Goal: Task Accomplishment & Management: Use online tool/utility

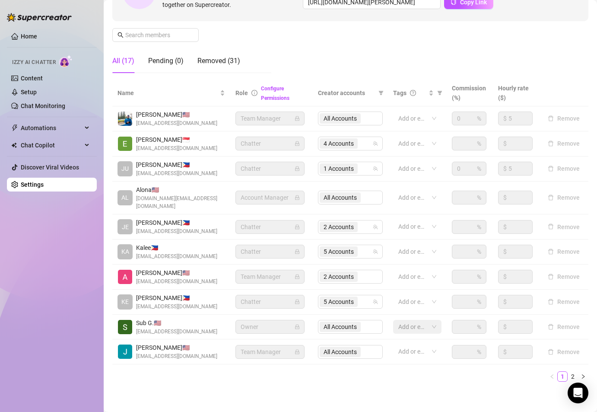
scroll to position [118, 0]
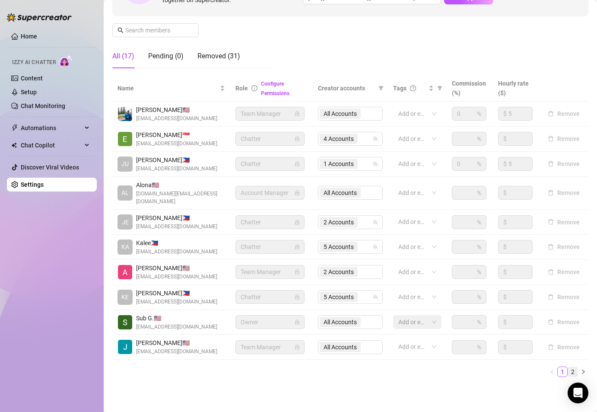
click at [568, 367] on link "2" at bounding box center [573, 372] width 10 height 10
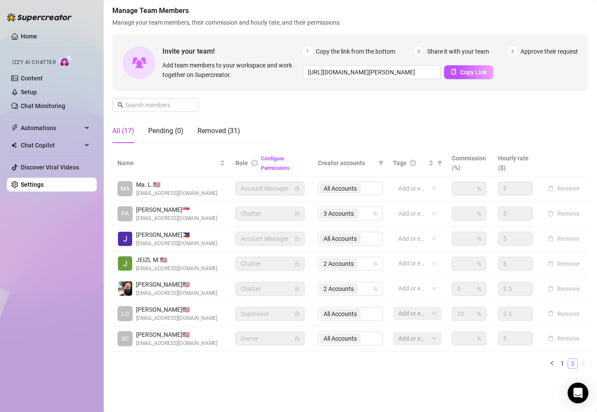
scroll to position [52, 0]
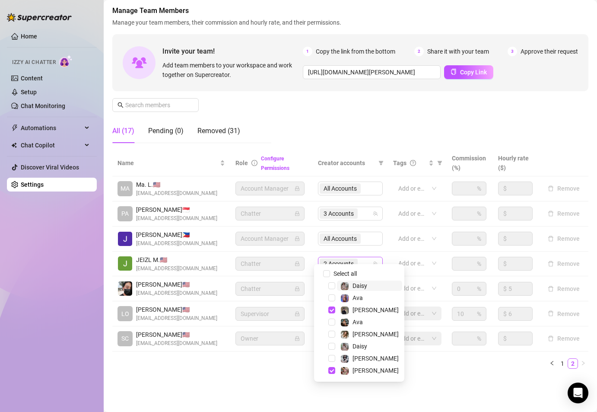
click at [343, 259] on span "2 Accounts" at bounding box center [339, 264] width 30 height 10
click at [330, 360] on span "Select tree node" at bounding box center [331, 358] width 7 height 7
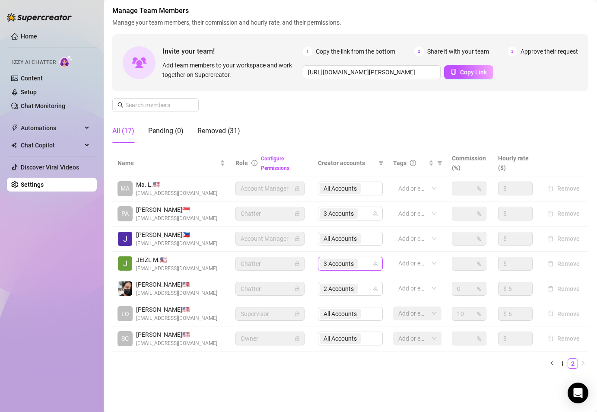
click at [398, 369] on div "Name Role Configure Permissions Creator accounts Tags Commission (%) Hourly rat…" at bounding box center [350, 263] width 476 height 226
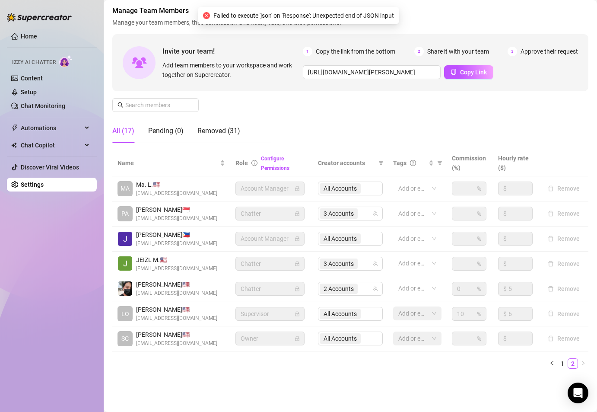
click at [252, 364] on ul "1 2" at bounding box center [350, 363] width 476 height 10
click at [32, 238] on div "Home Izzy AI Chatter Content Setup Chat Monitoring Automations Chat Copilot Dis…" at bounding box center [52, 202] width 90 height 404
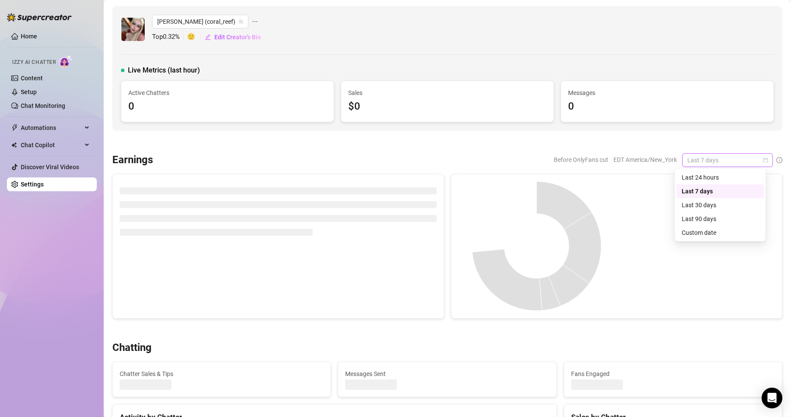
click at [754, 162] on span "Last 7 days" at bounding box center [727, 160] width 80 height 13
click at [704, 230] on div "Custom date" at bounding box center [720, 233] width 77 height 10
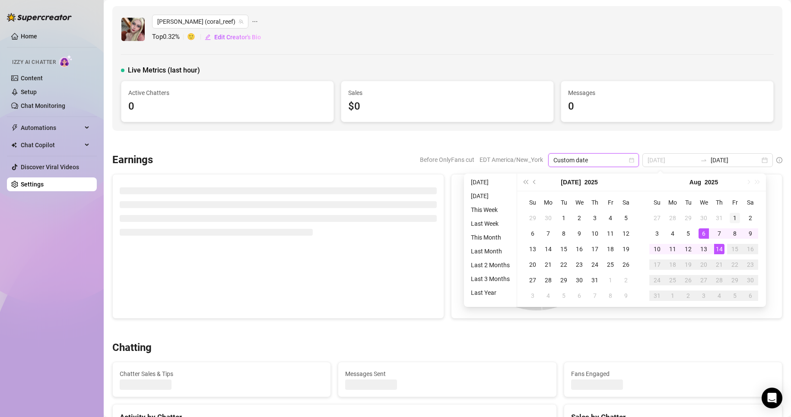
type input "[DATE]"
click at [735, 214] on div "1" at bounding box center [735, 218] width 10 height 10
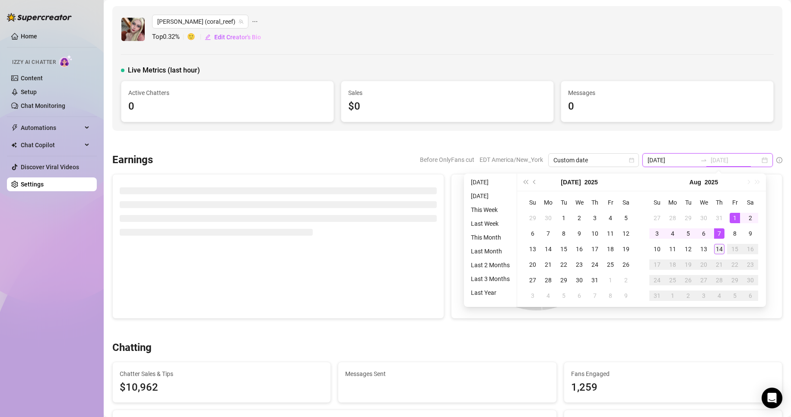
type input "[DATE]"
click at [719, 250] on div "14" at bounding box center [719, 249] width 10 height 10
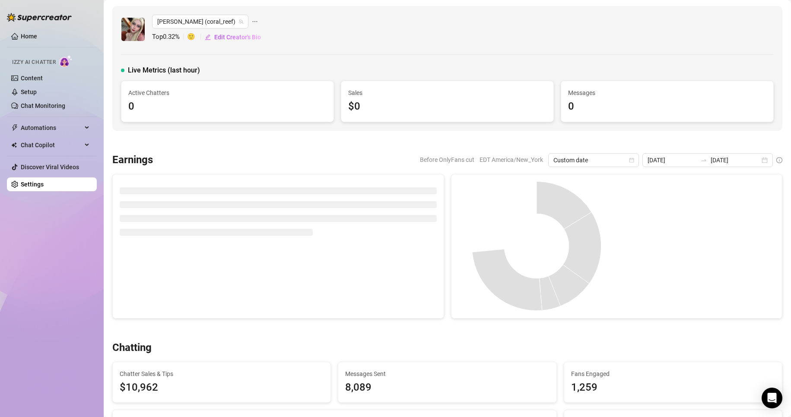
click at [546, 41] on div "[PERSON_NAME] (coral_reef) Top 0.32 % 🙂 Edit Creator's Bio" at bounding box center [447, 29] width 653 height 29
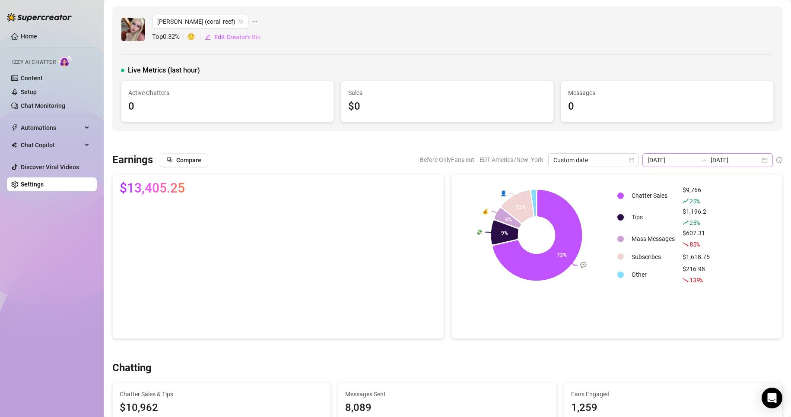
click at [758, 162] on div "[DATE] [DATE]" at bounding box center [708, 160] width 130 height 14
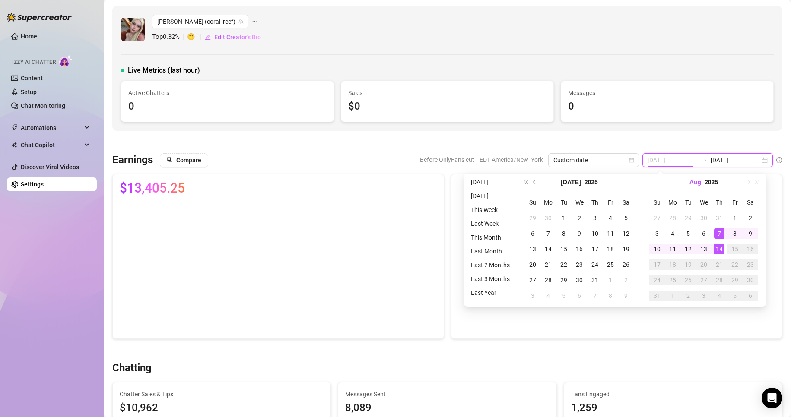
type input "[DATE]"
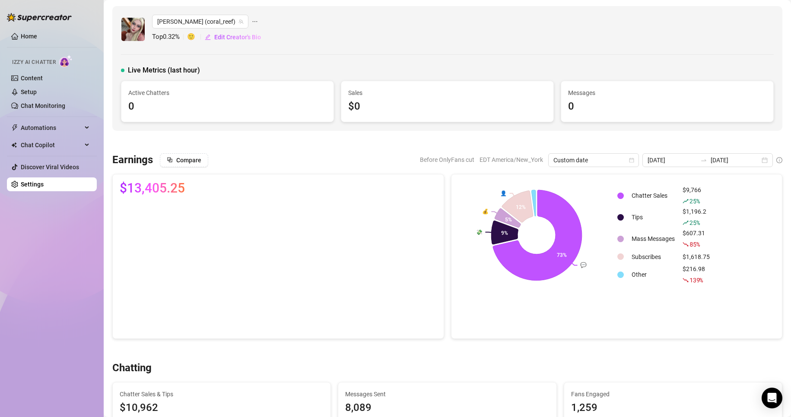
click at [609, 138] on div at bounding box center [447, 142] width 670 height 9
click at [637, 161] on div "Custom date" at bounding box center [593, 160] width 91 height 14
click at [585, 193] on div "Last 7 days" at bounding box center [595, 192] width 77 height 10
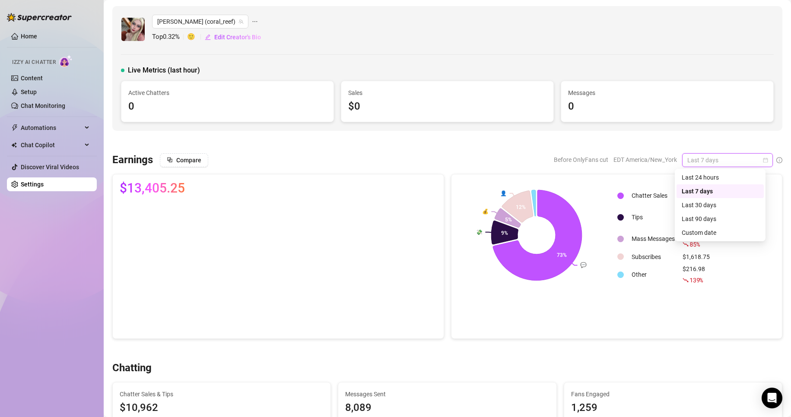
click at [761, 162] on div "Last 7 days" at bounding box center [727, 160] width 91 height 14
click at [708, 233] on div "Custom date" at bounding box center [720, 233] width 77 height 10
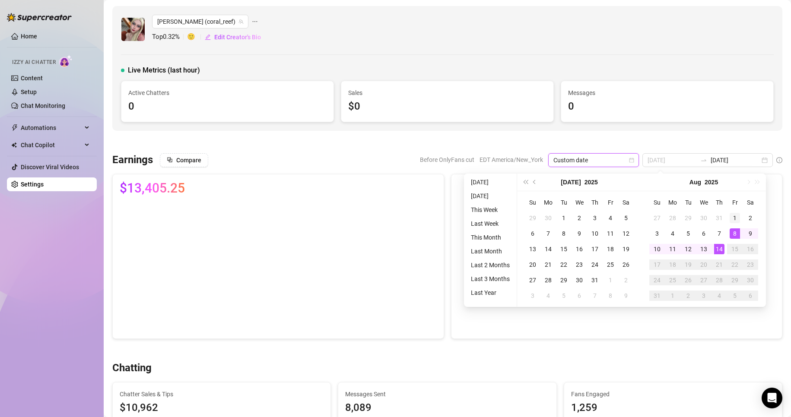
type input "[DATE]"
click at [736, 219] on div "1" at bounding box center [735, 218] width 10 height 10
type input "[DATE]"
click at [720, 252] on div "14" at bounding box center [719, 249] width 10 height 10
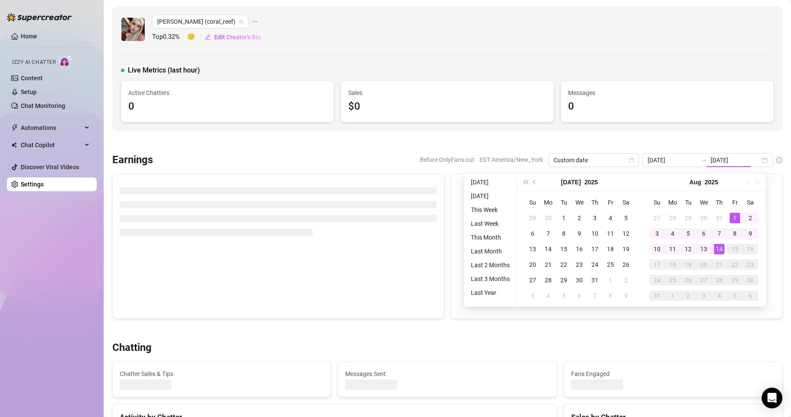
type input "[DATE]"
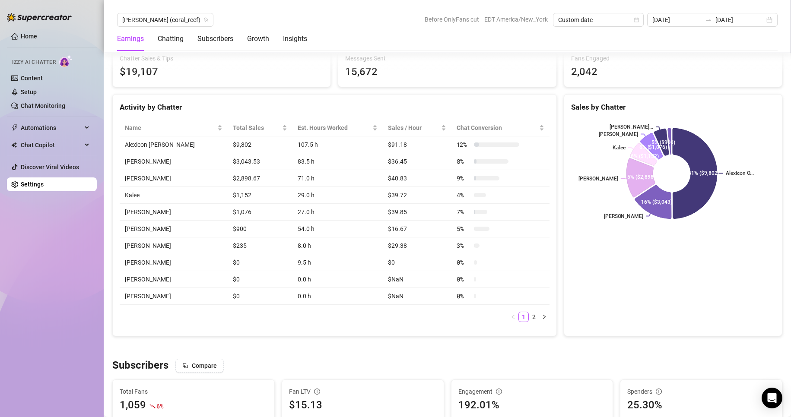
scroll to position [339, 0]
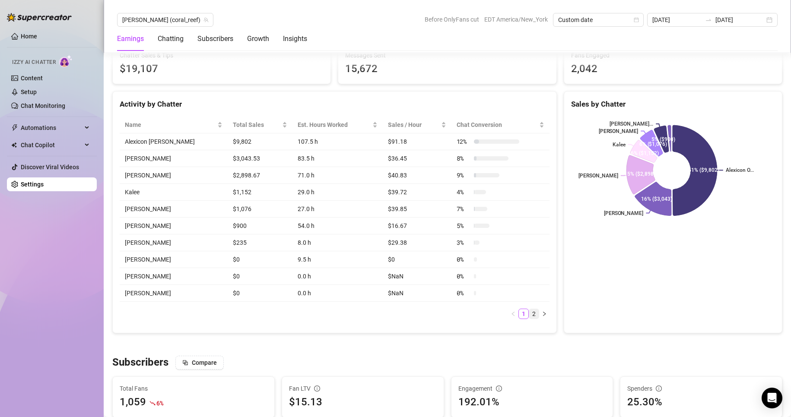
drag, startPoint x: 527, startPoint y: 313, endPoint x: 528, endPoint y: 318, distance: 5.3
click at [528, 318] on div "Name Total Sales Est. Hours Worked Sales / Hour Chat Conversion Alexicon [PERSO…" at bounding box center [335, 218] width 430 height 203
click at [529, 318] on link "2" at bounding box center [534, 314] width 10 height 10
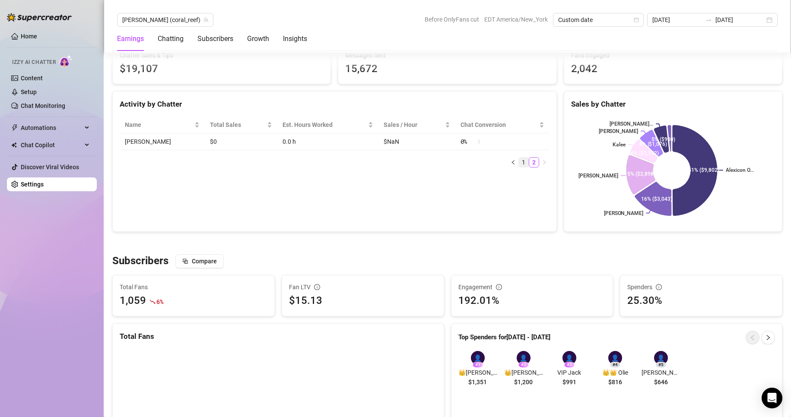
click at [519, 159] on link "1" at bounding box center [524, 163] width 10 height 10
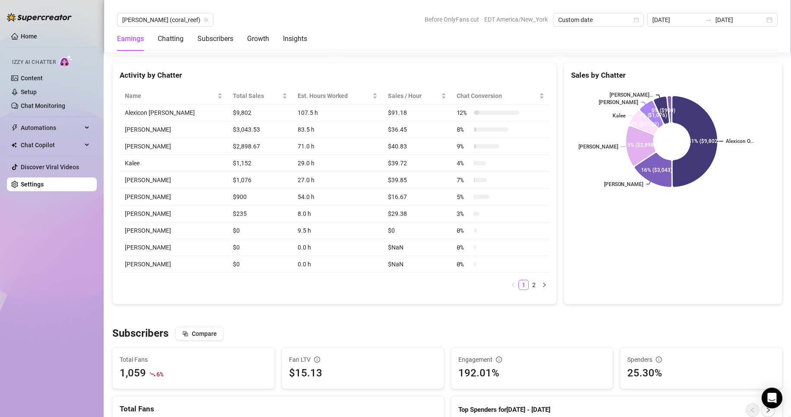
scroll to position [368, 0]
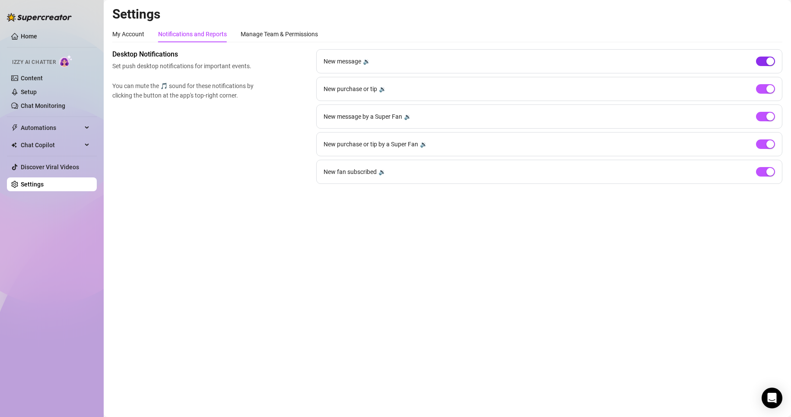
click at [762, 61] on span "button" at bounding box center [765, 62] width 19 height 10
click at [267, 312] on main "Settings My Account Notifications and Reports Manage Team & Permissions Profile…" at bounding box center [447, 208] width 687 height 417
click at [566, 291] on main "Settings My Account Notifications and Reports Manage Team & Permissions Profile…" at bounding box center [447, 208] width 687 height 417
click at [312, 252] on main "Settings My Account Notifications and Reports Manage Team & Permissions Profile…" at bounding box center [447, 208] width 687 height 417
click at [33, 95] on link "Setup" at bounding box center [29, 92] width 16 height 7
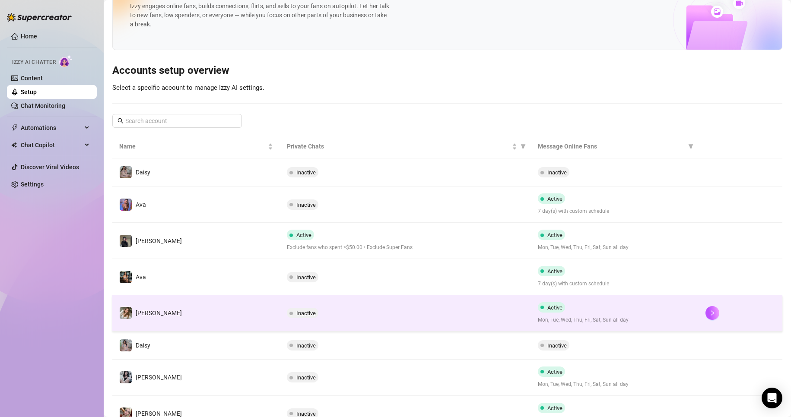
scroll to position [71, 0]
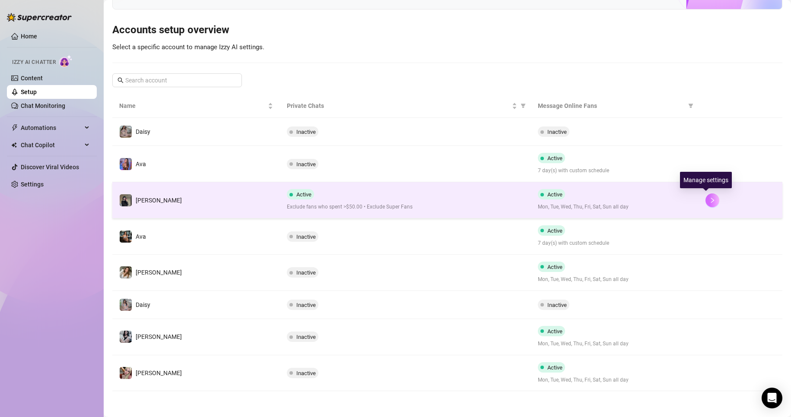
click at [710, 201] on icon "right" at bounding box center [713, 200] width 6 height 6
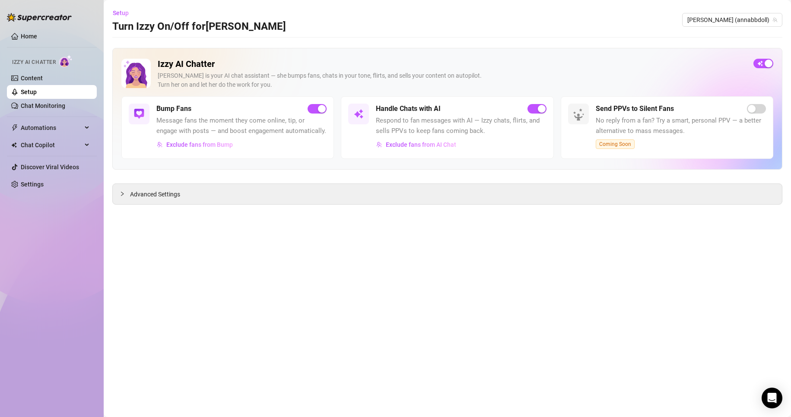
click at [24, 90] on link "Setup" at bounding box center [29, 92] width 16 height 7
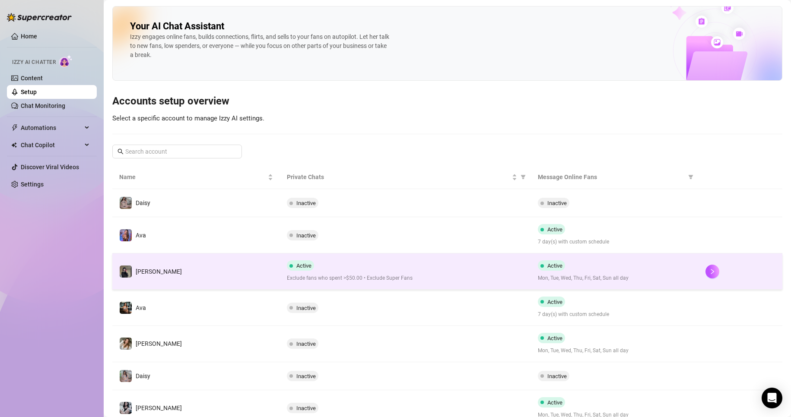
scroll to position [71, 0]
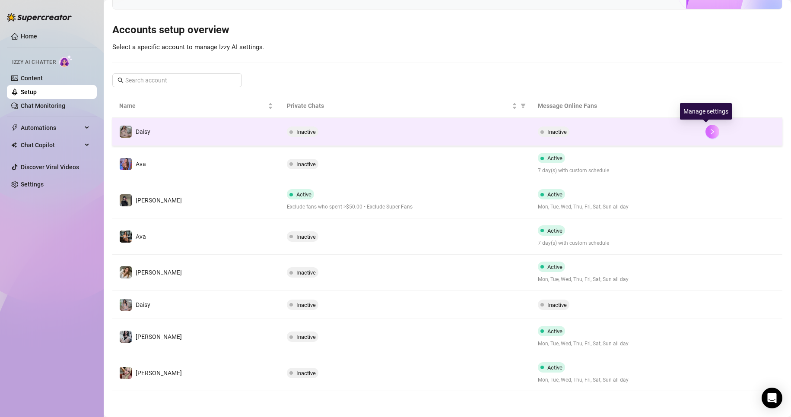
click at [706, 132] on button "button" at bounding box center [713, 132] width 14 height 14
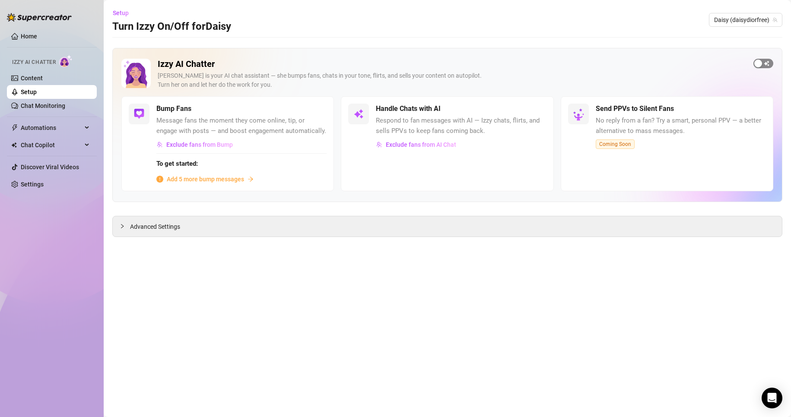
click at [765, 63] on span "button" at bounding box center [764, 64] width 20 height 10
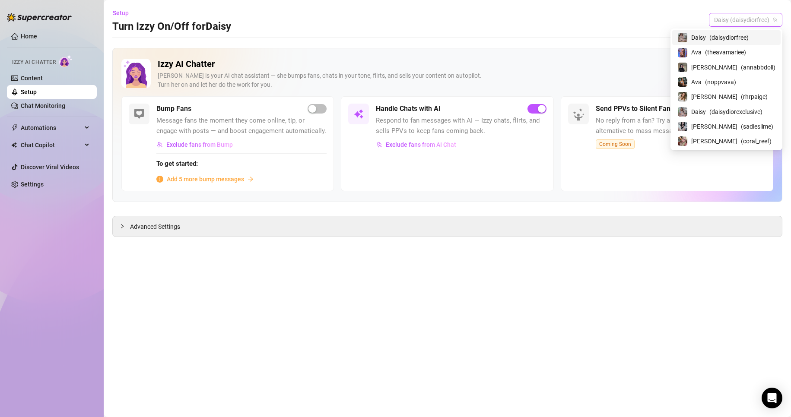
click at [738, 19] on span "Daisy (daisydiorfree)" at bounding box center [745, 19] width 63 height 13
click at [706, 113] on span "Daisy" at bounding box center [698, 112] width 15 height 10
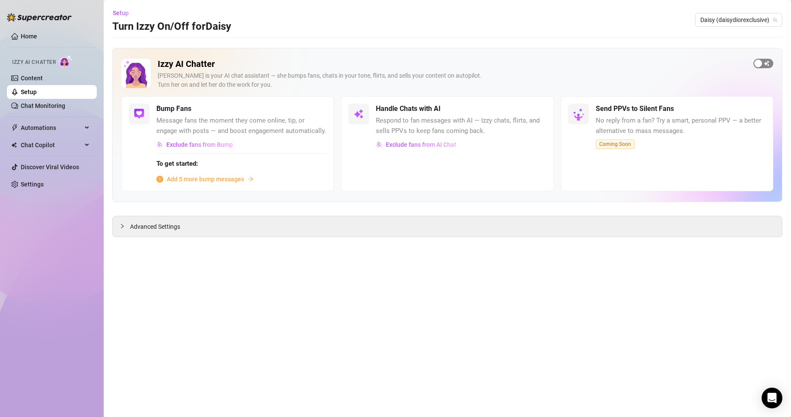
click at [768, 62] on span "button" at bounding box center [764, 64] width 20 height 10
click at [37, 90] on link "Setup" at bounding box center [29, 92] width 16 height 7
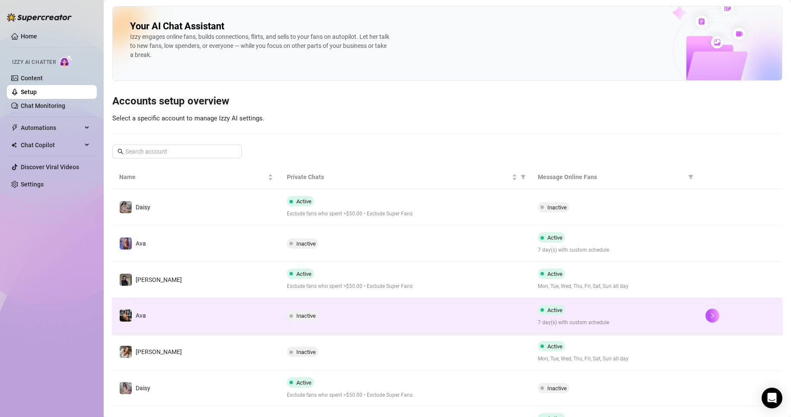
scroll to position [88, 0]
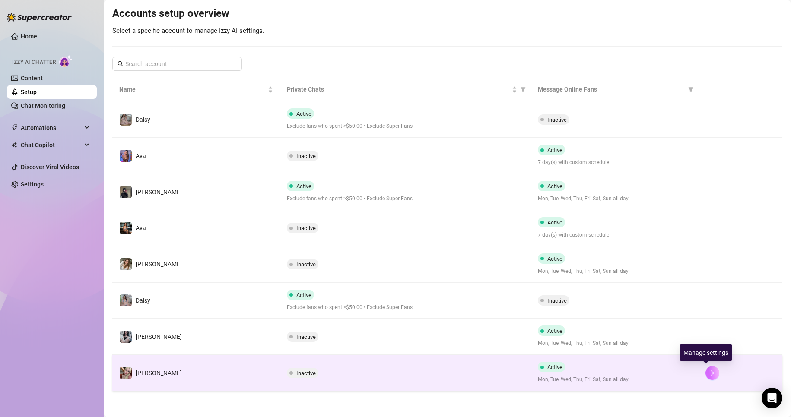
click at [710, 373] on icon "right" at bounding box center [713, 373] width 6 height 6
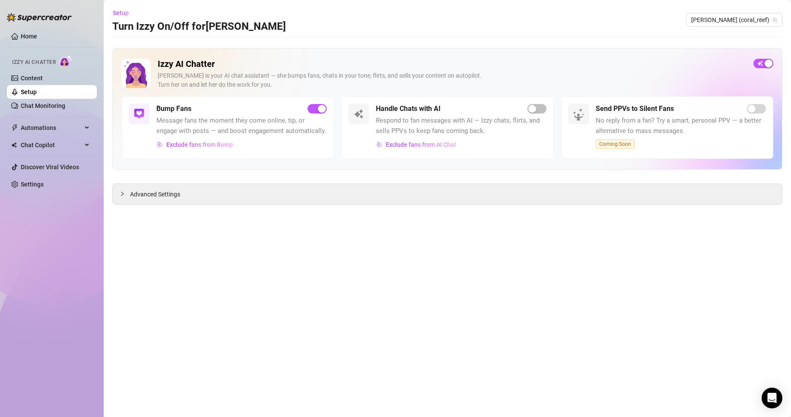
click at [37, 91] on link "Setup" at bounding box center [29, 92] width 16 height 7
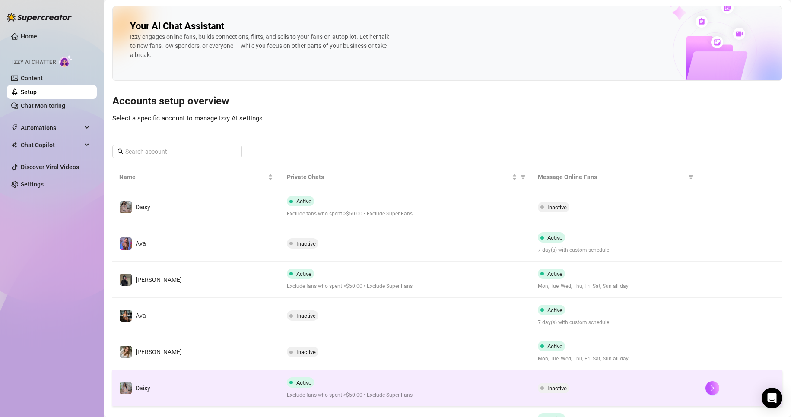
click at [267, 298] on td "Ava" at bounding box center [196, 316] width 168 height 36
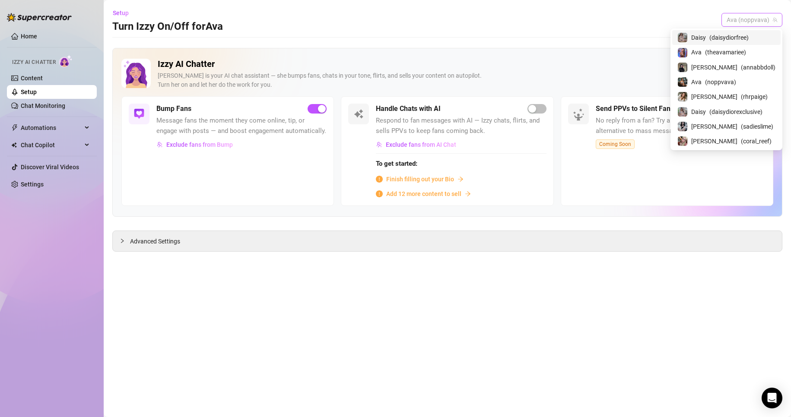
click at [764, 22] on span "Ava (noppvava)" at bounding box center [752, 19] width 51 height 13
click at [741, 142] on span "( coral_reef )" at bounding box center [756, 142] width 31 height 10
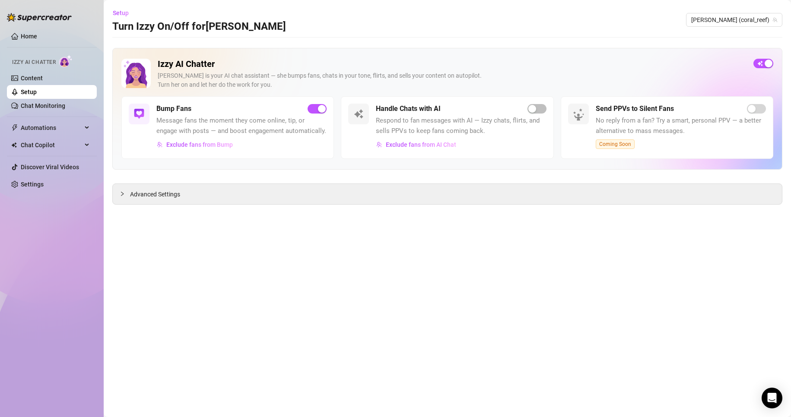
click at [37, 93] on link "Setup" at bounding box center [29, 92] width 16 height 7
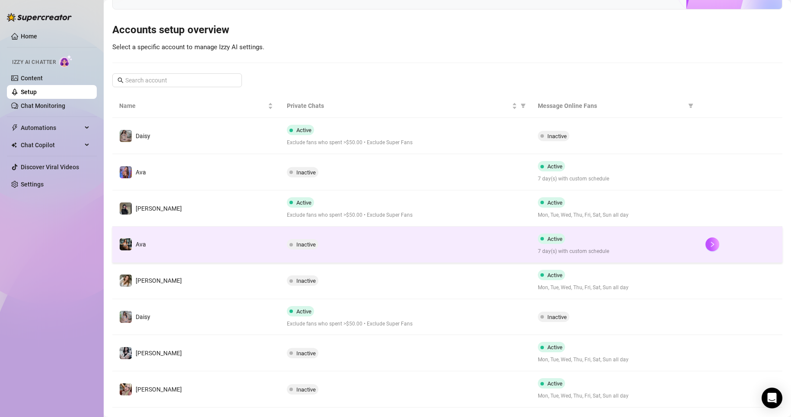
scroll to position [88, 0]
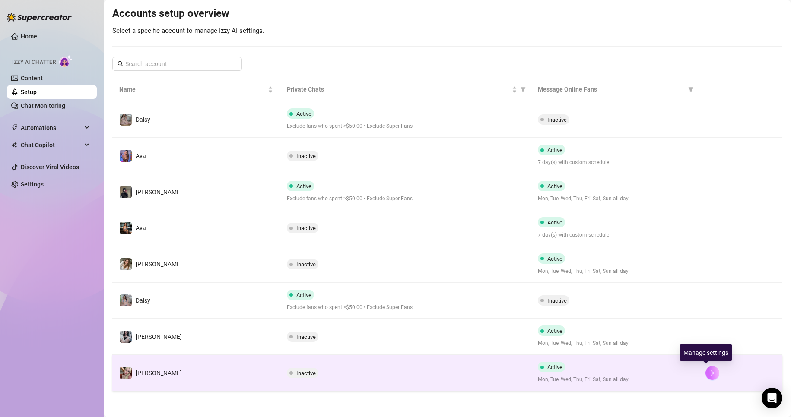
click at [710, 371] on icon "right" at bounding box center [713, 373] width 6 height 6
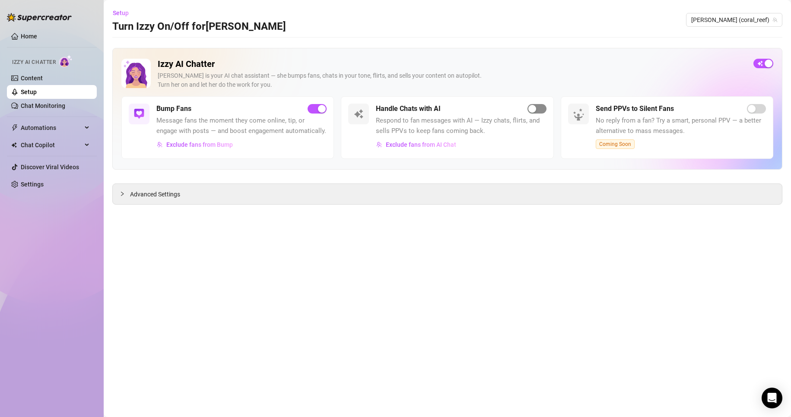
click at [540, 109] on span "button" at bounding box center [537, 109] width 19 height 10
click at [531, 112] on span "button" at bounding box center [537, 109] width 19 height 10
click at [543, 109] on span "button" at bounding box center [537, 109] width 19 height 10
click at [29, 38] on link "Home" at bounding box center [29, 36] width 16 height 7
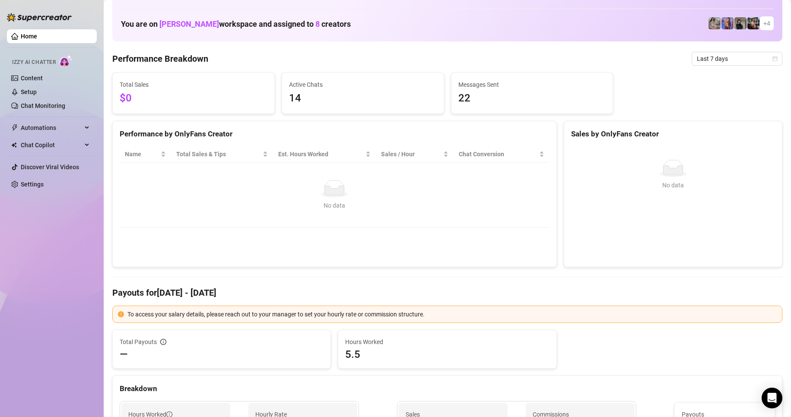
scroll to position [19, 0]
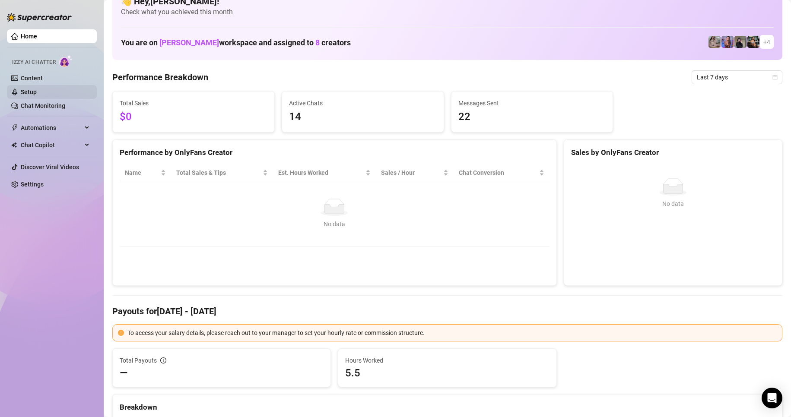
click at [34, 89] on link "Setup" at bounding box center [29, 92] width 16 height 7
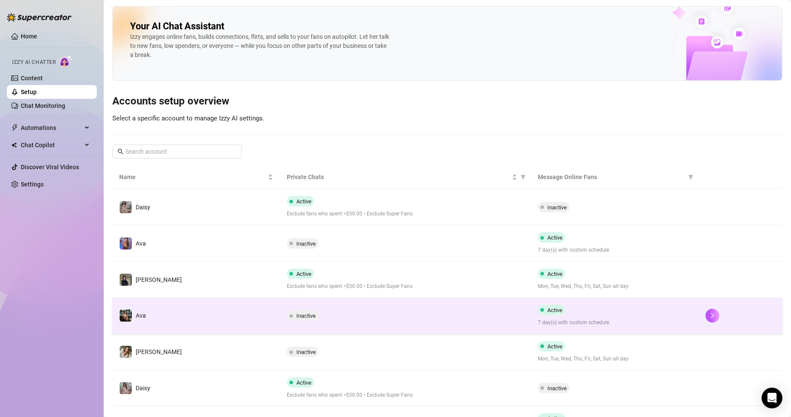
scroll to position [88, 0]
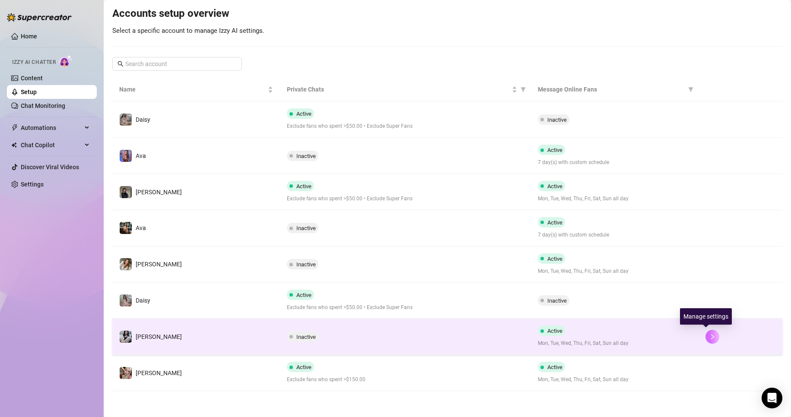
click at [710, 334] on button "button" at bounding box center [713, 337] width 14 height 14
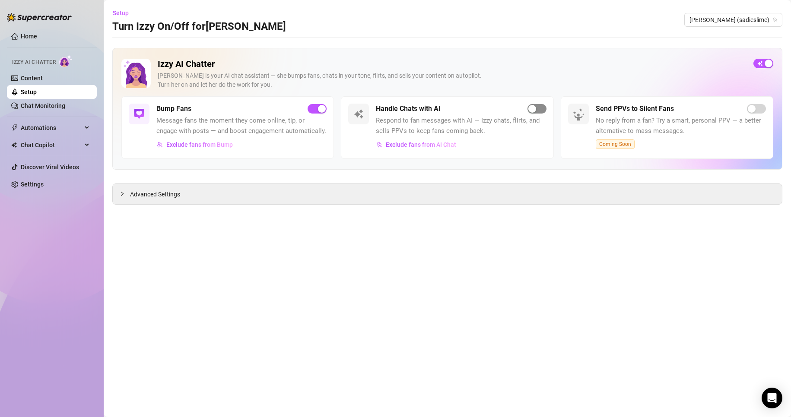
click at [539, 113] on span "button" at bounding box center [537, 109] width 19 height 10
